Goal: Information Seeking & Learning: Learn about a topic

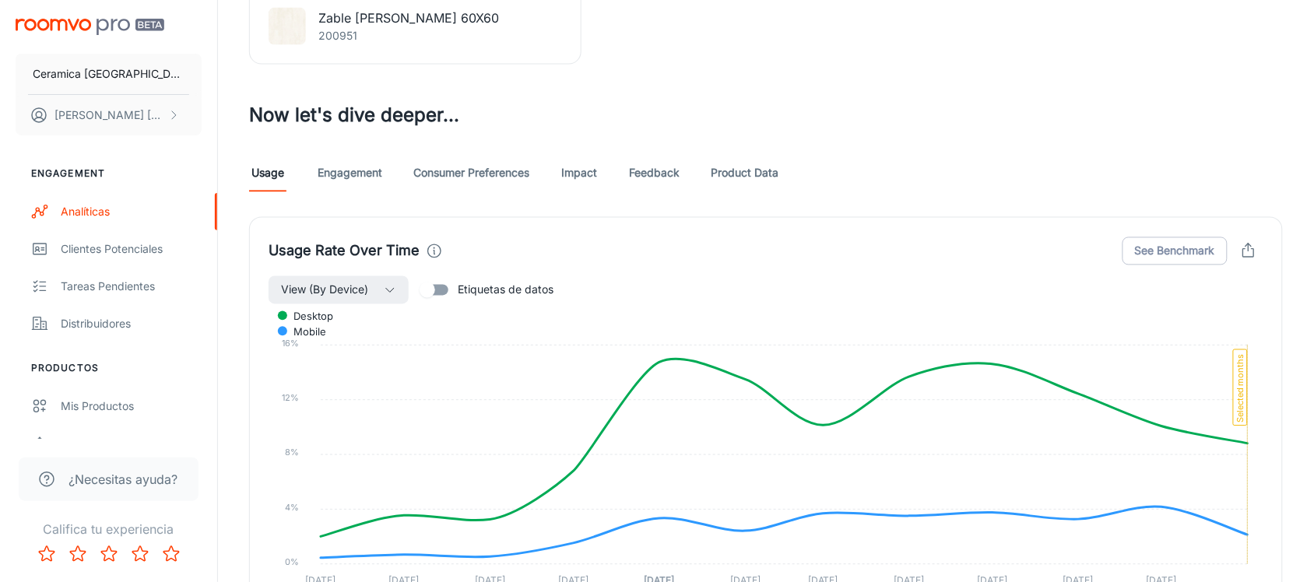
scroll to position [613, 0]
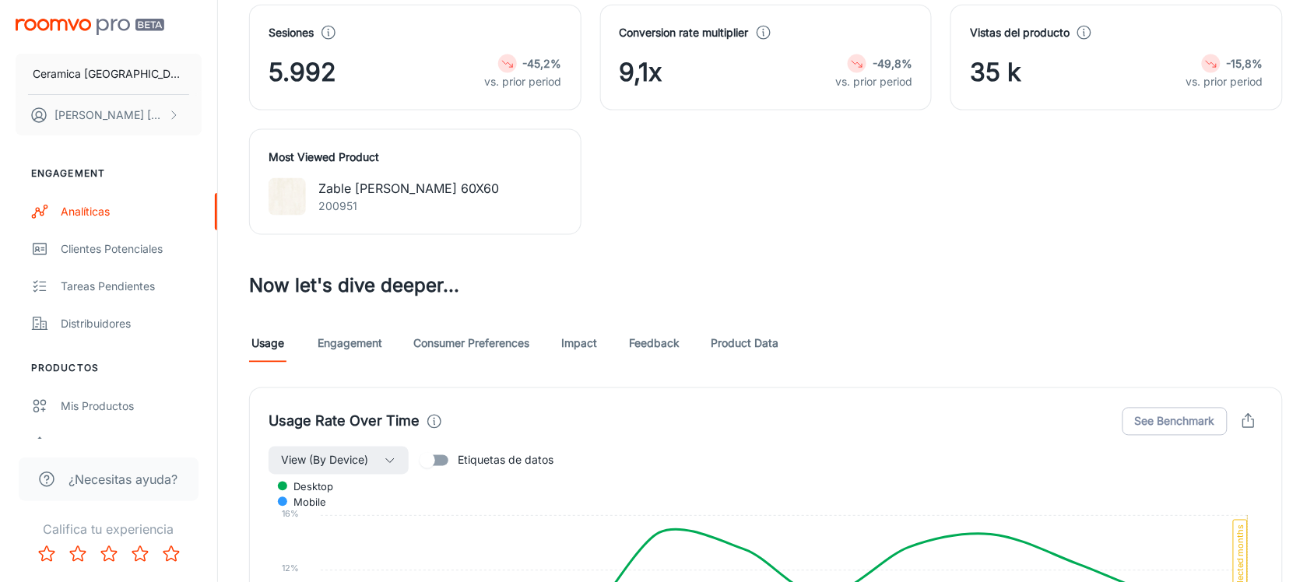
click at [344, 344] on link "Engagement" at bounding box center [350, 343] width 65 height 37
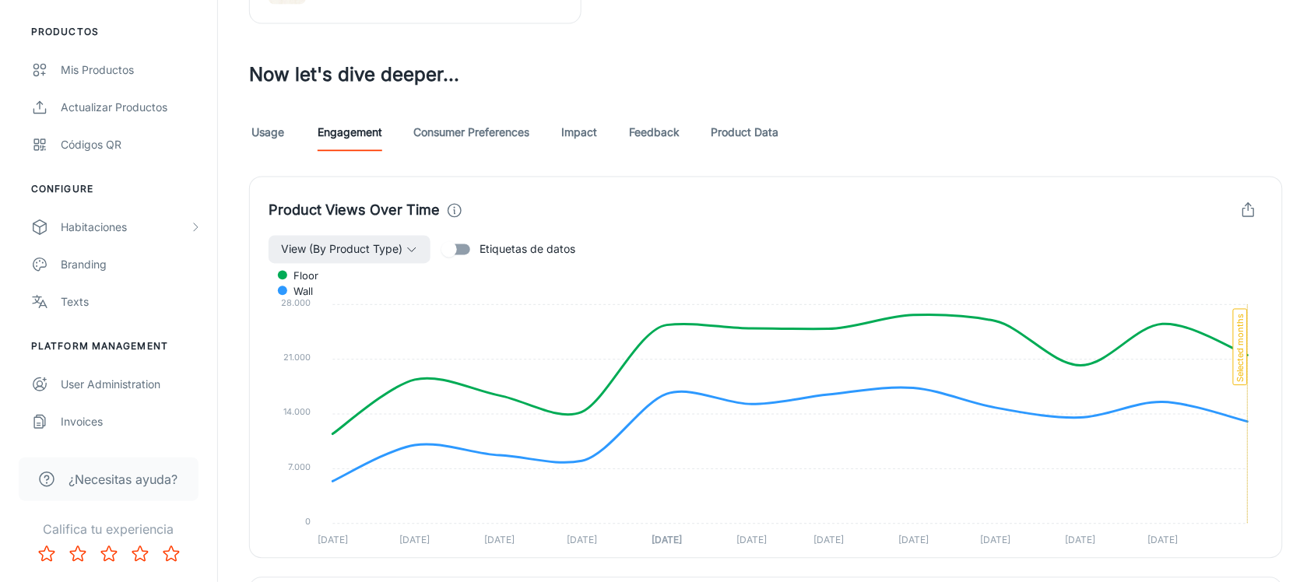
scroll to position [561, 0]
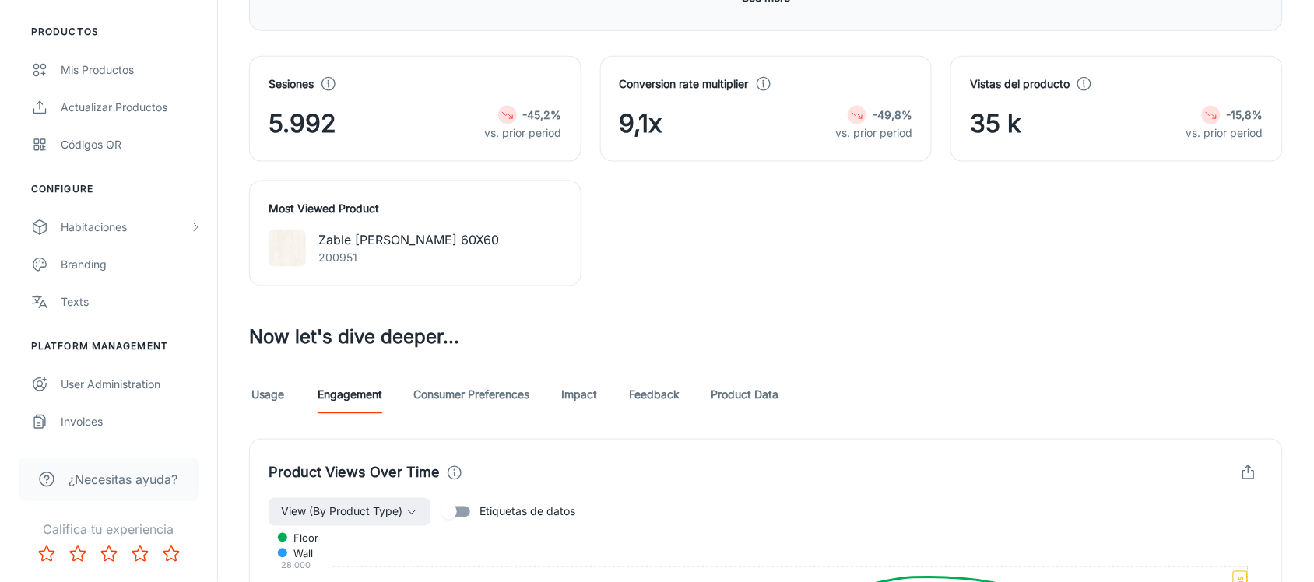
click at [452, 378] on link "Consumer Preferences" at bounding box center [471, 395] width 116 height 37
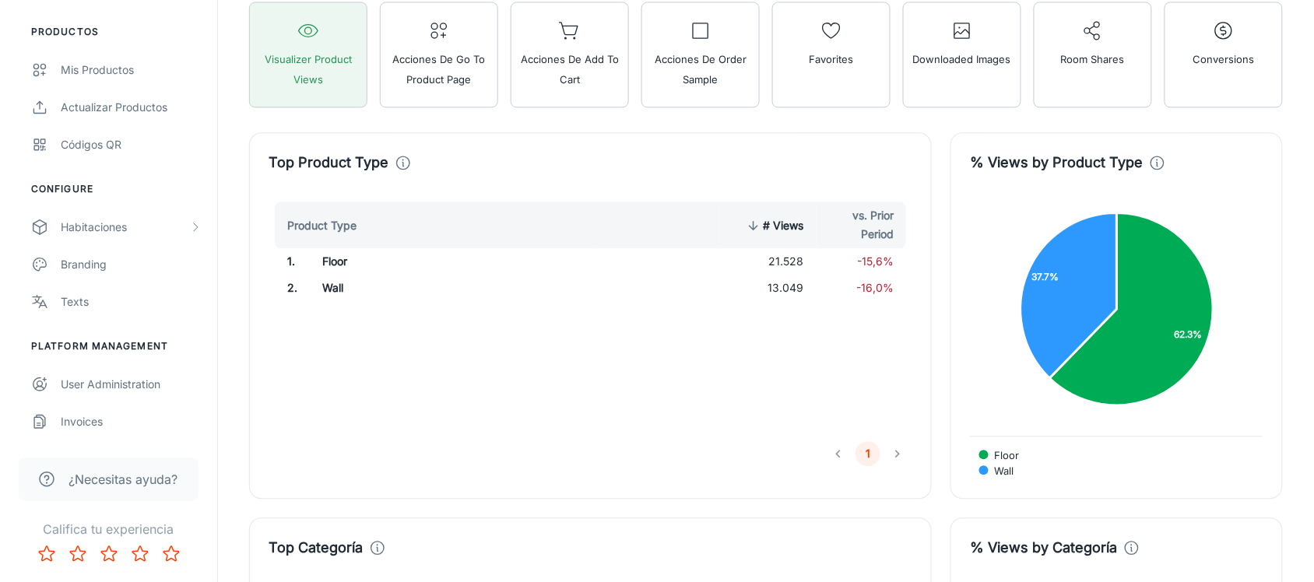
scroll to position [901, 0]
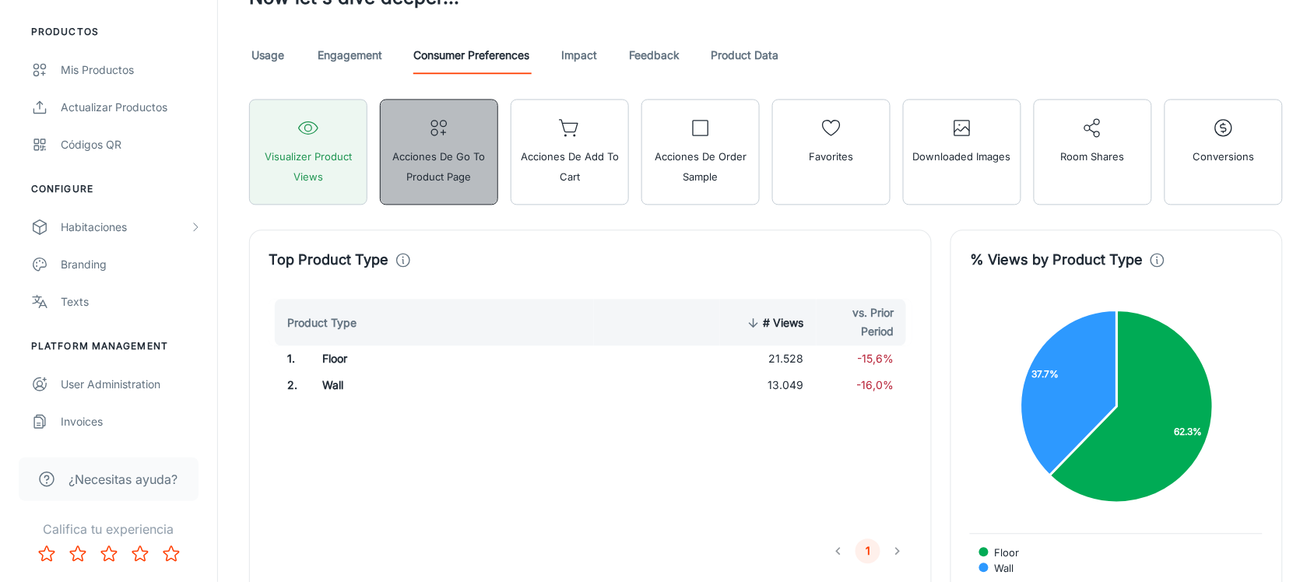
click at [428, 141] on button "Acciones de Go To Product Page" at bounding box center [439, 152] width 118 height 106
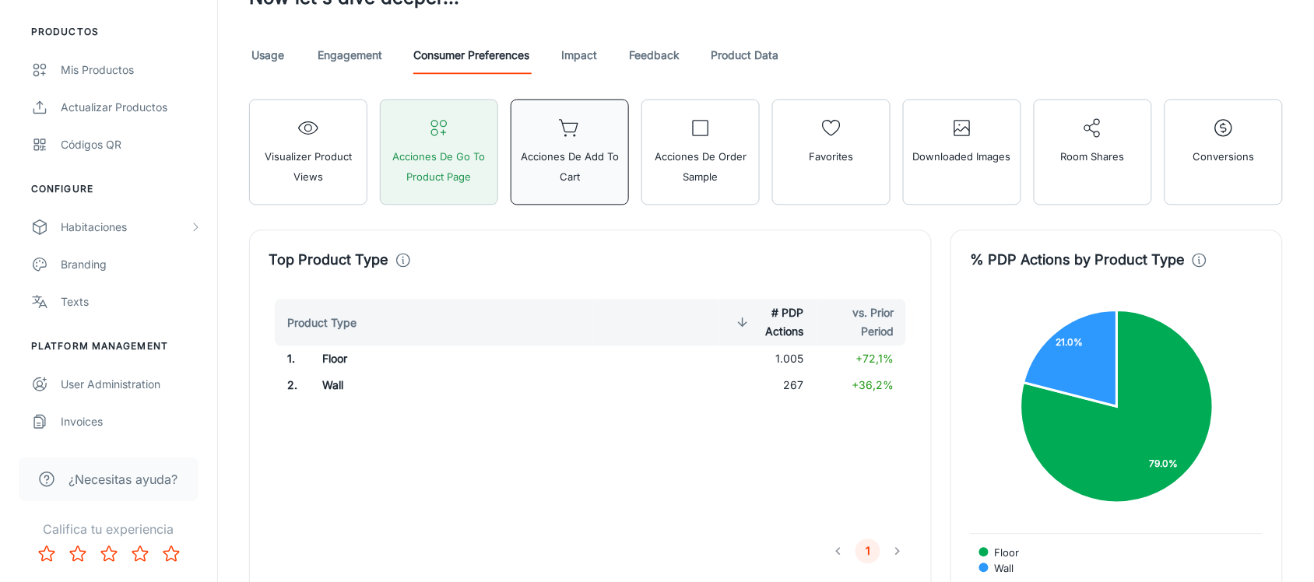
click at [567, 170] on span "Acciones de Add to Cart" at bounding box center [570, 166] width 98 height 40
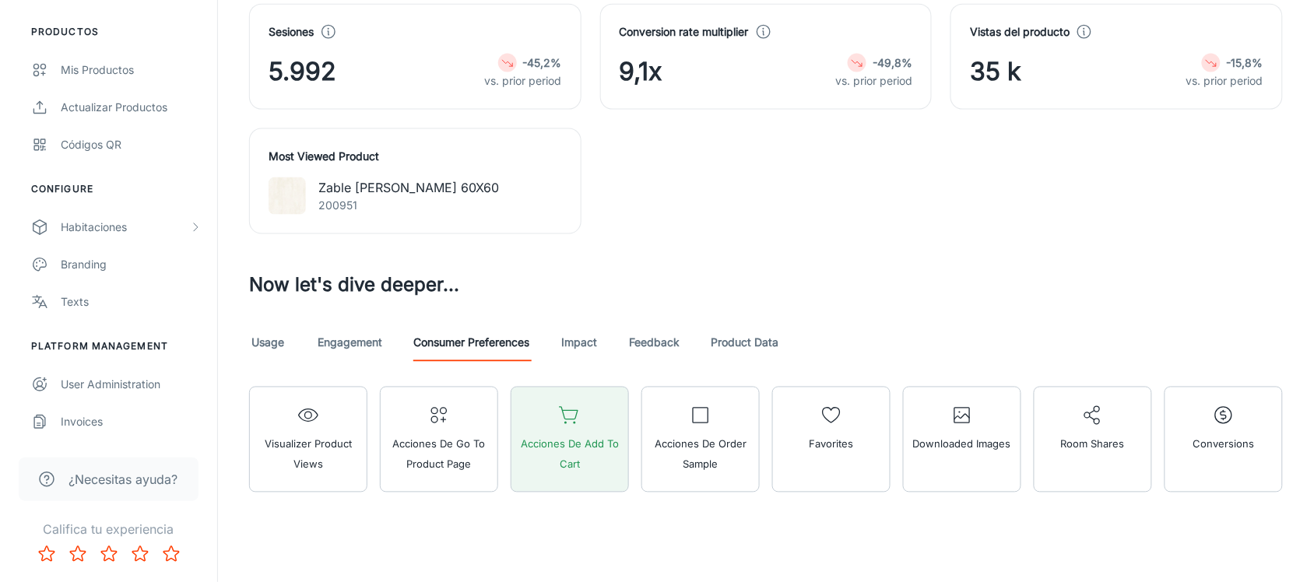
scroll to position [630, 0]
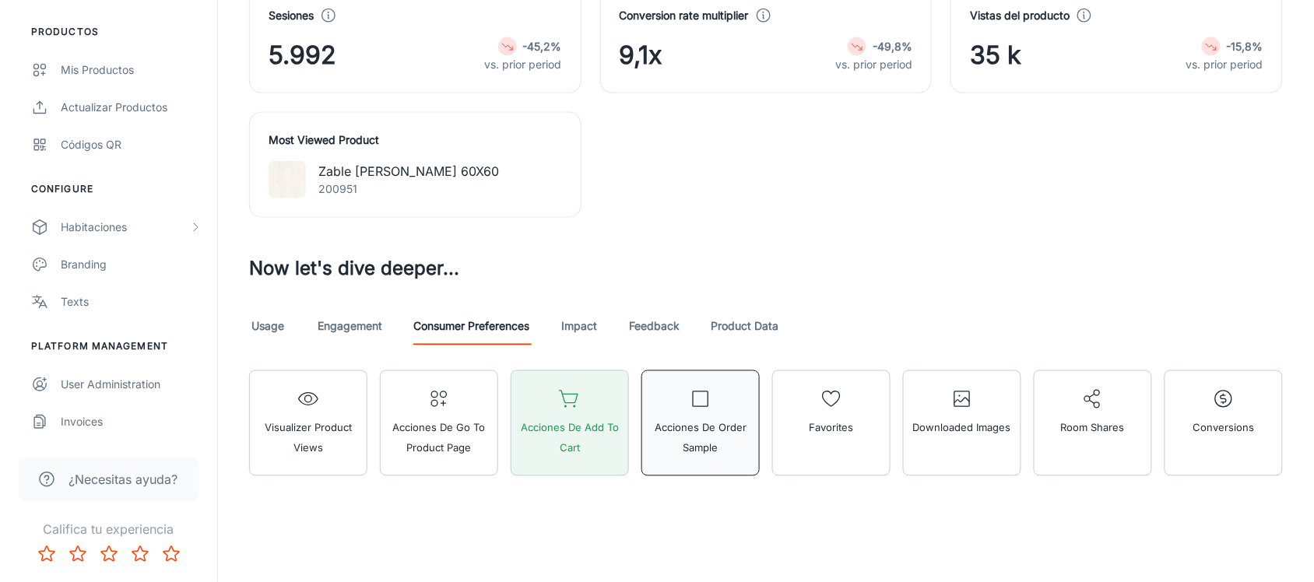
click at [712, 421] on span "Acciones de Order Sample" at bounding box center [700, 438] width 98 height 40
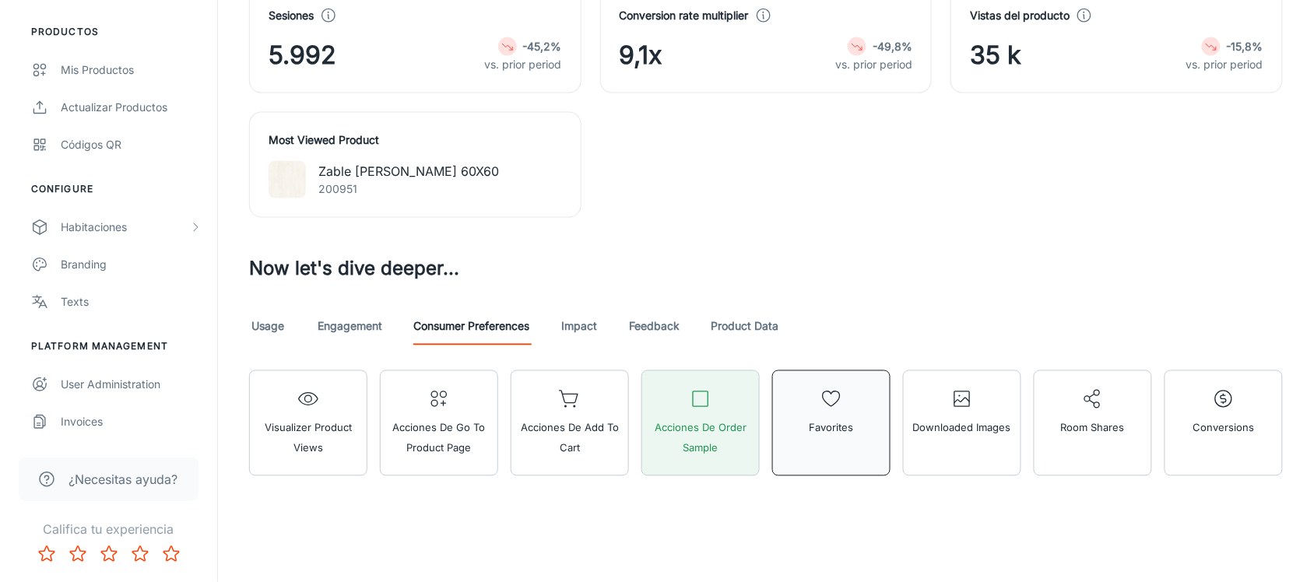
click at [841, 411] on button "Favorites" at bounding box center [831, 423] width 118 height 106
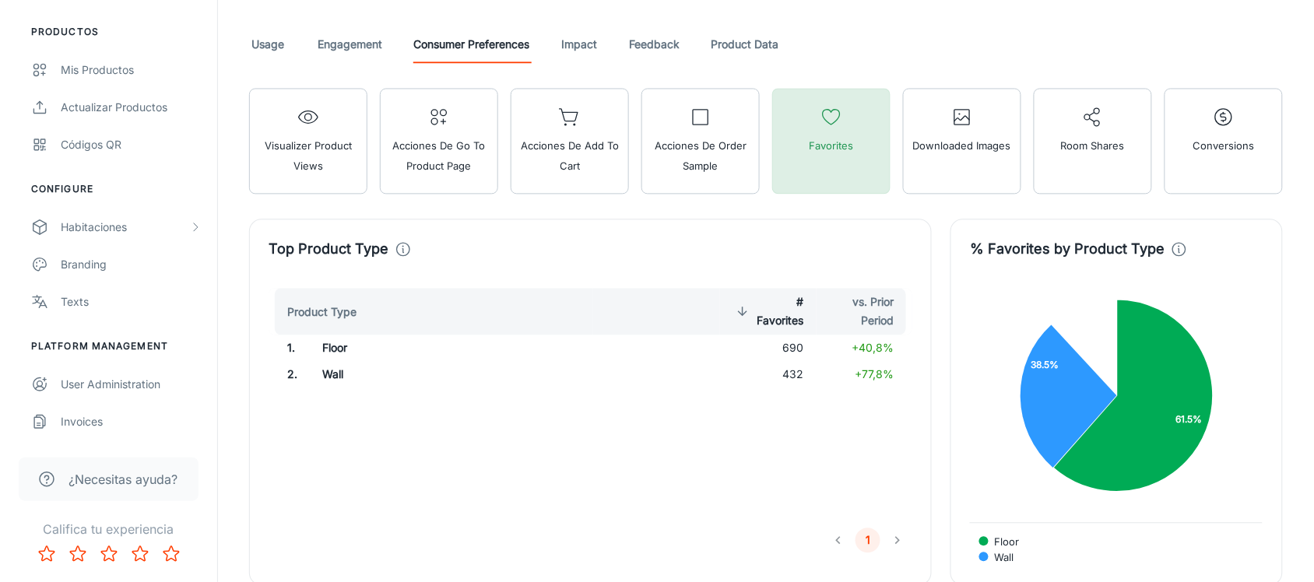
scroll to position [922, 0]
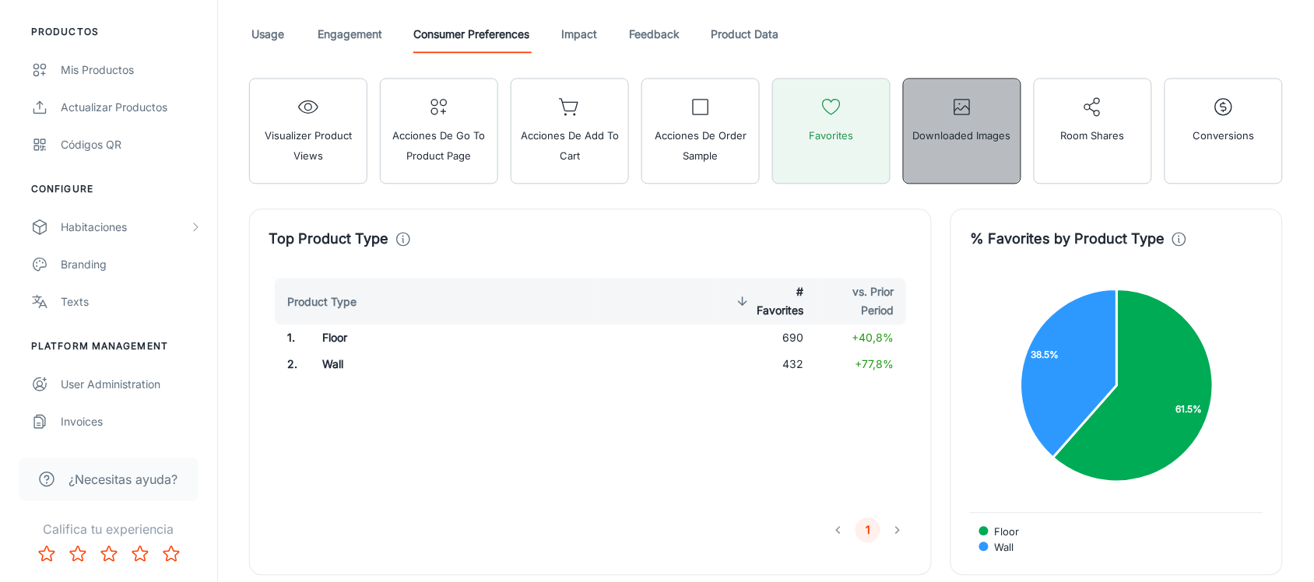
click at [979, 144] on span "Downloaded Images" at bounding box center [962, 135] width 98 height 20
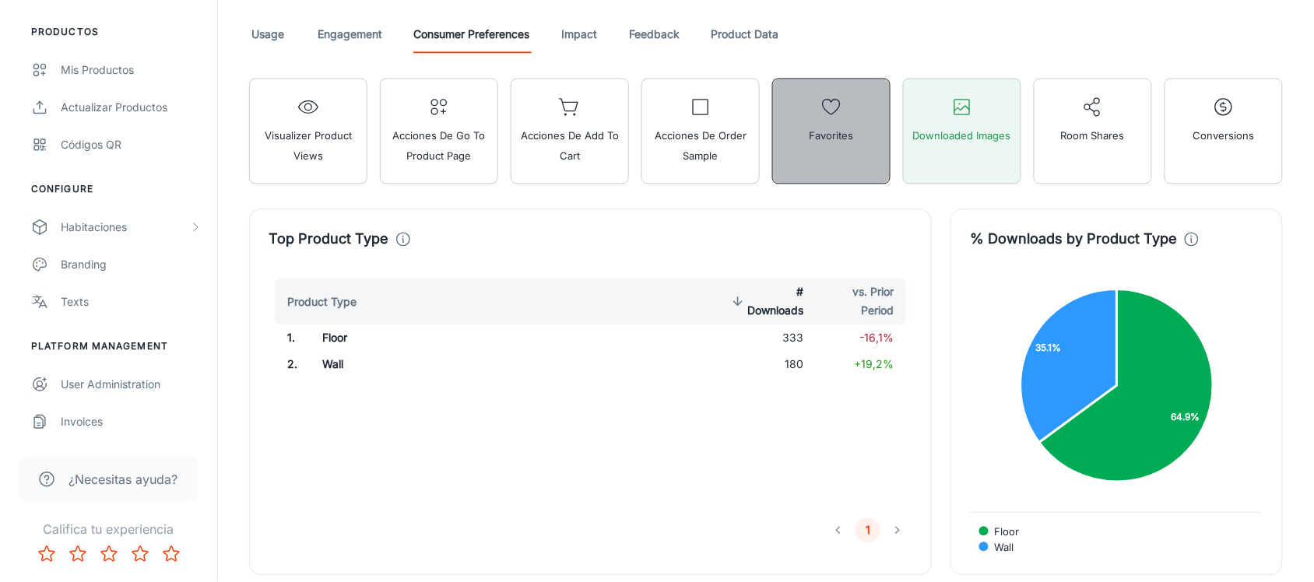
click at [870, 128] on button "Favorites" at bounding box center [831, 131] width 118 height 106
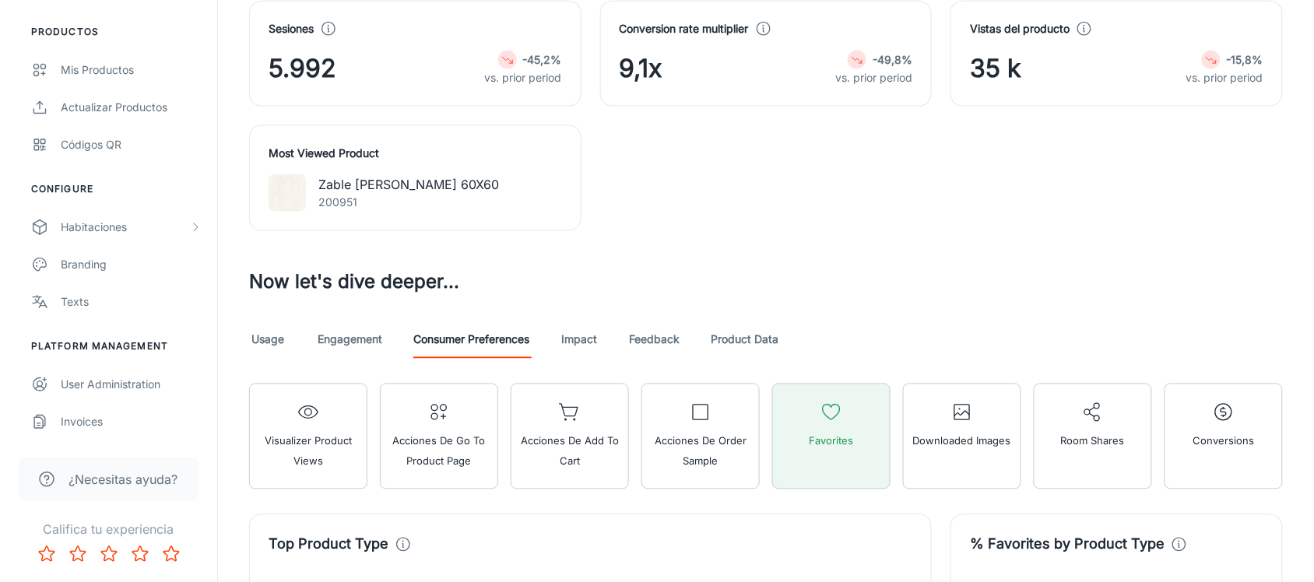
scroll to position [707, 0]
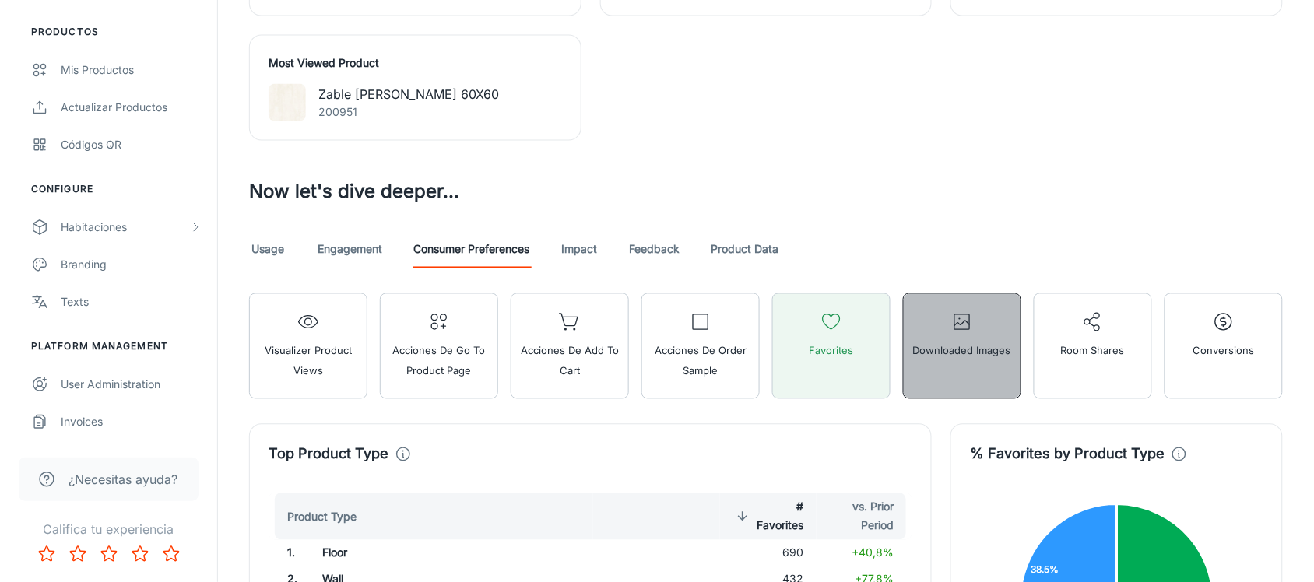
click at [971, 347] on span "Downloaded Images" at bounding box center [962, 351] width 98 height 20
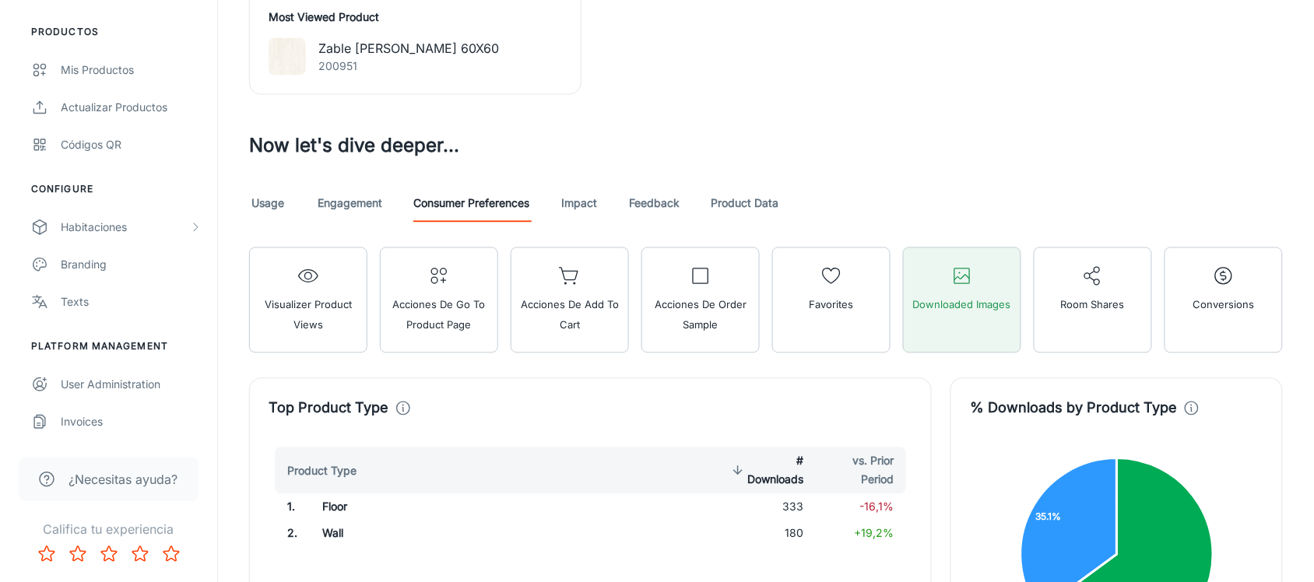
scroll to position [804, 0]
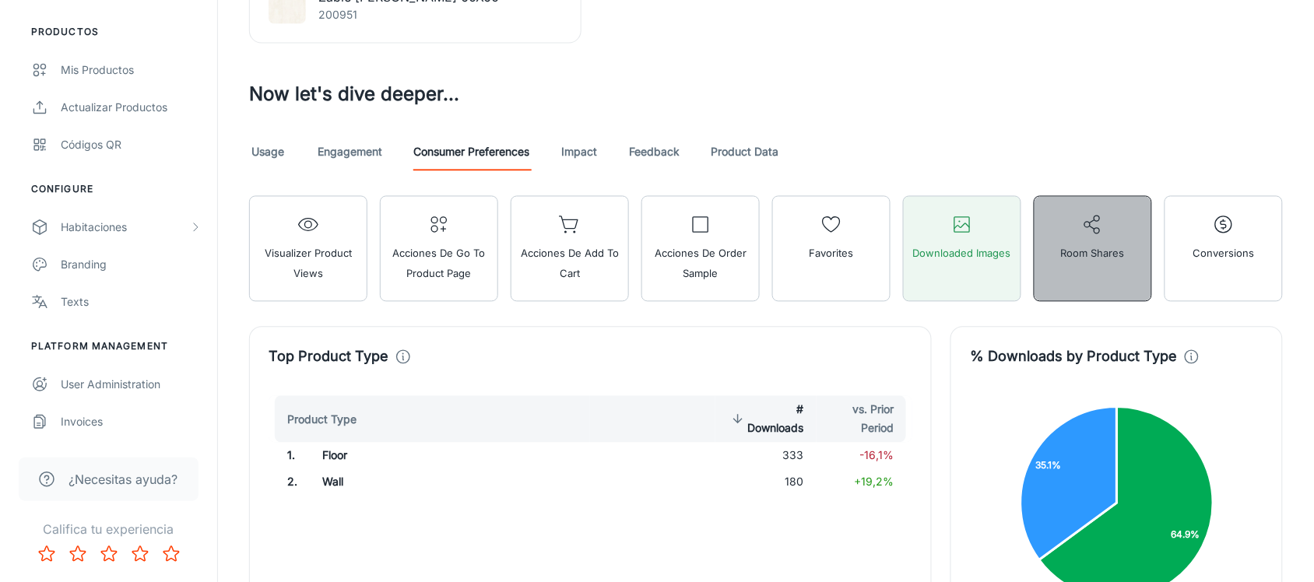
click at [1110, 245] on span "Room Shares" at bounding box center [1093, 254] width 64 height 20
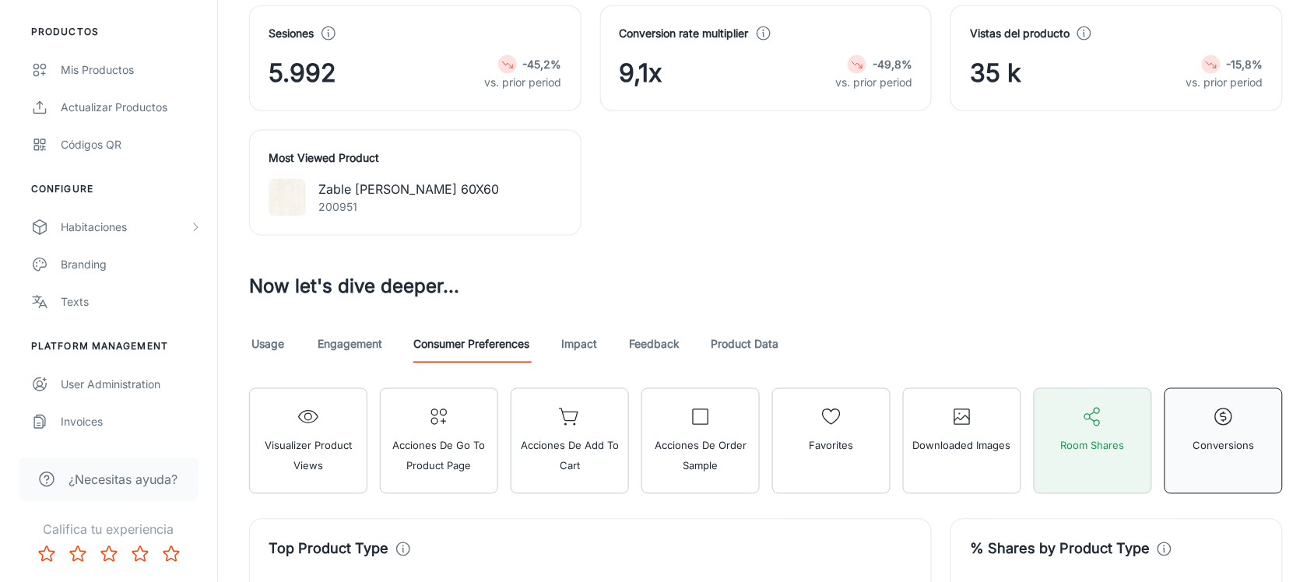
scroll to position [707, 0]
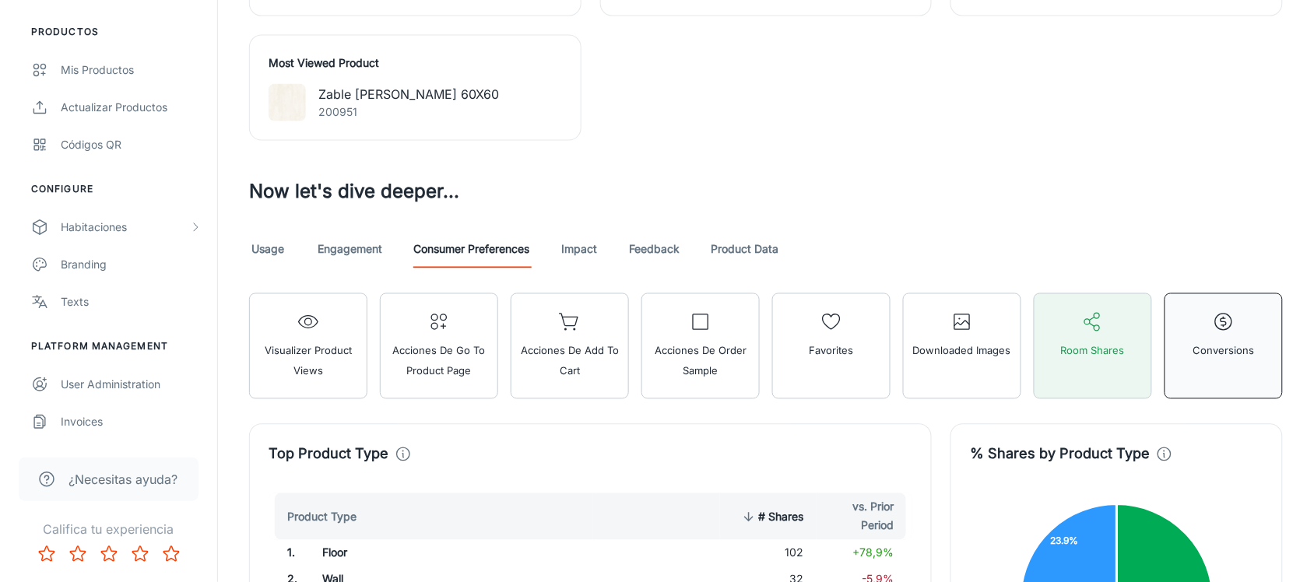
click at [1224, 328] on icon "button" at bounding box center [1224, 322] width 22 height 22
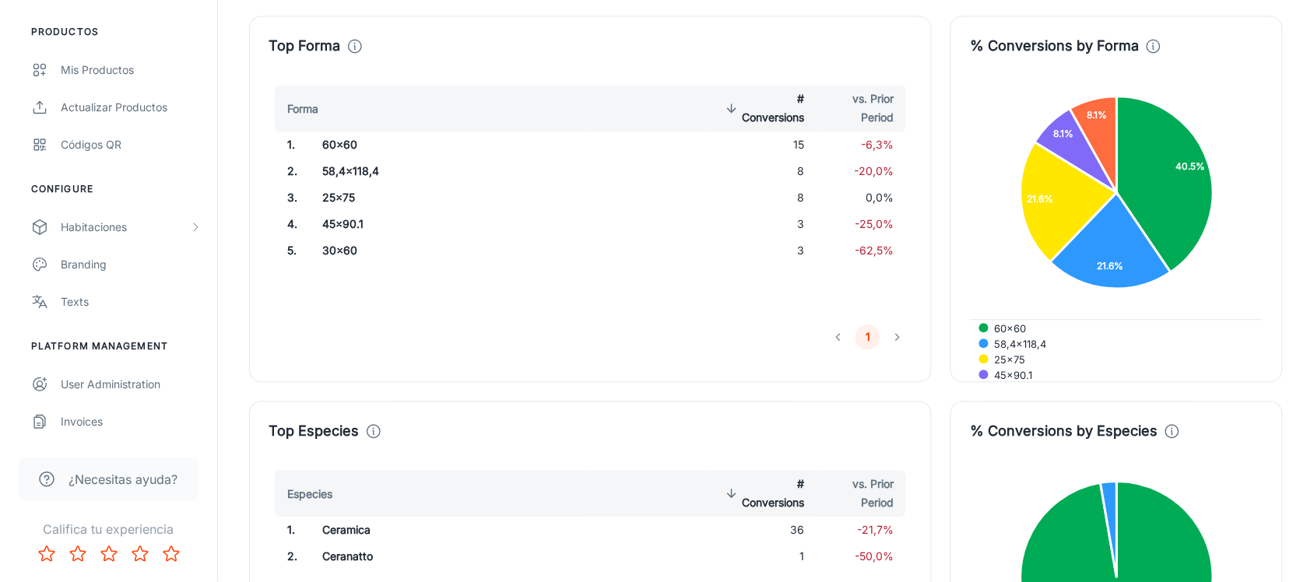
scroll to position [2652, 0]
